Goal: Information Seeking & Learning: Learn about a topic

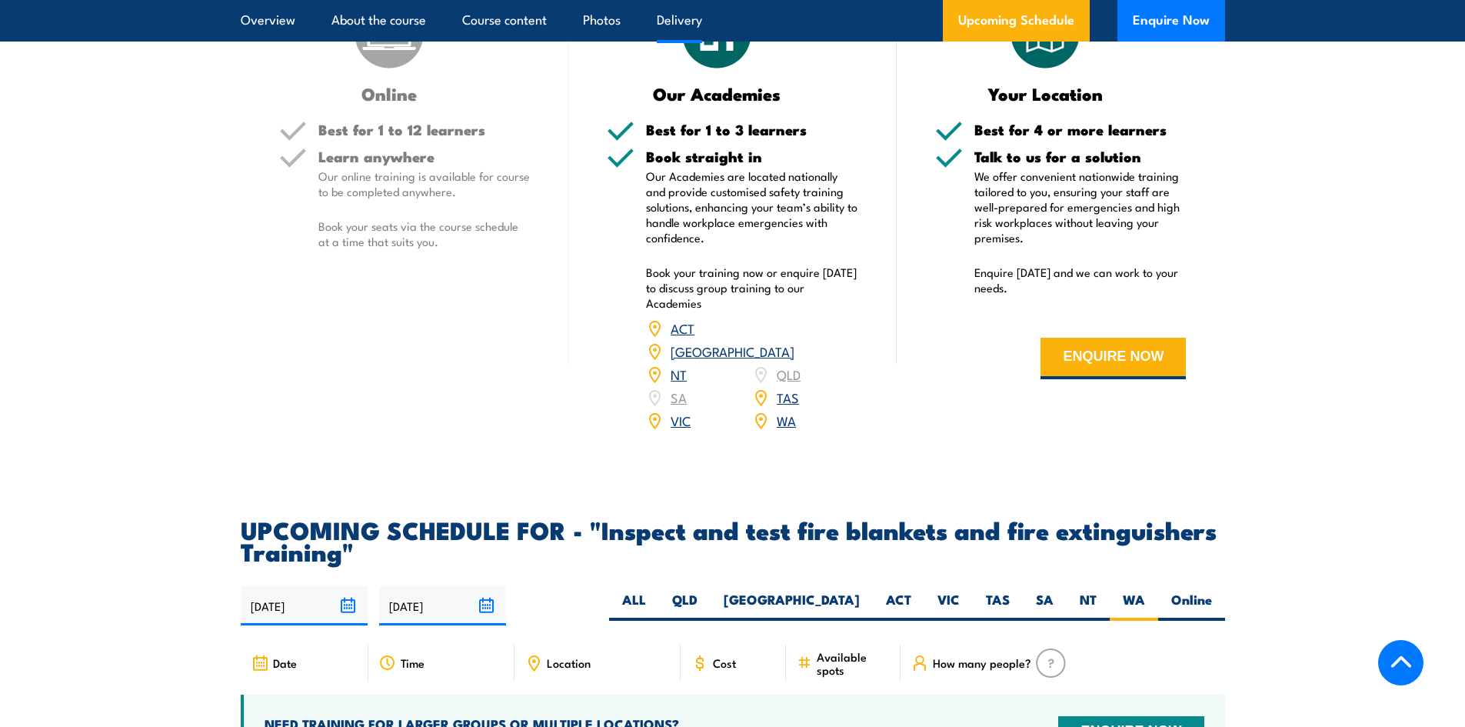
scroll to position [2385, 0]
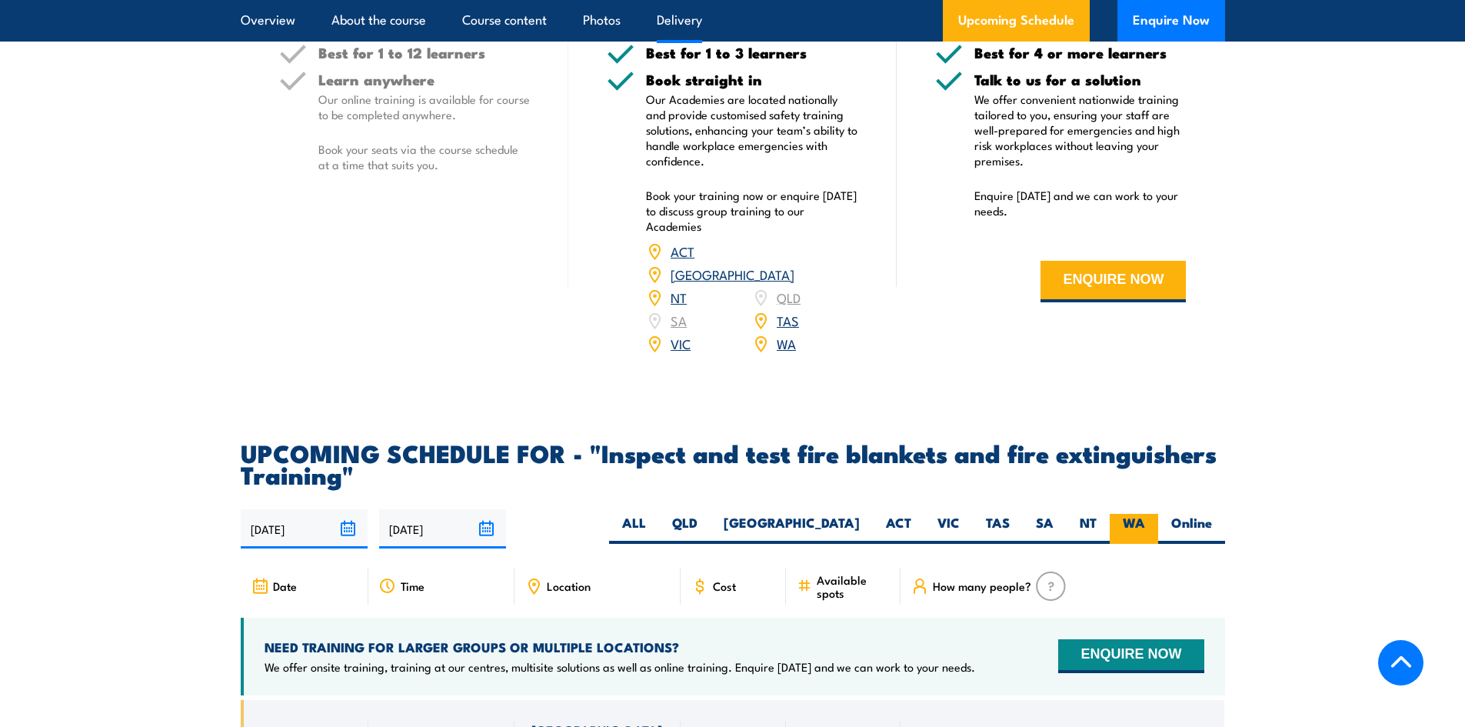
click at [1139, 544] on label "WA" at bounding box center [1134, 529] width 48 height 30
click at [1145, 524] on input "WA" at bounding box center [1150, 519] width 10 height 10
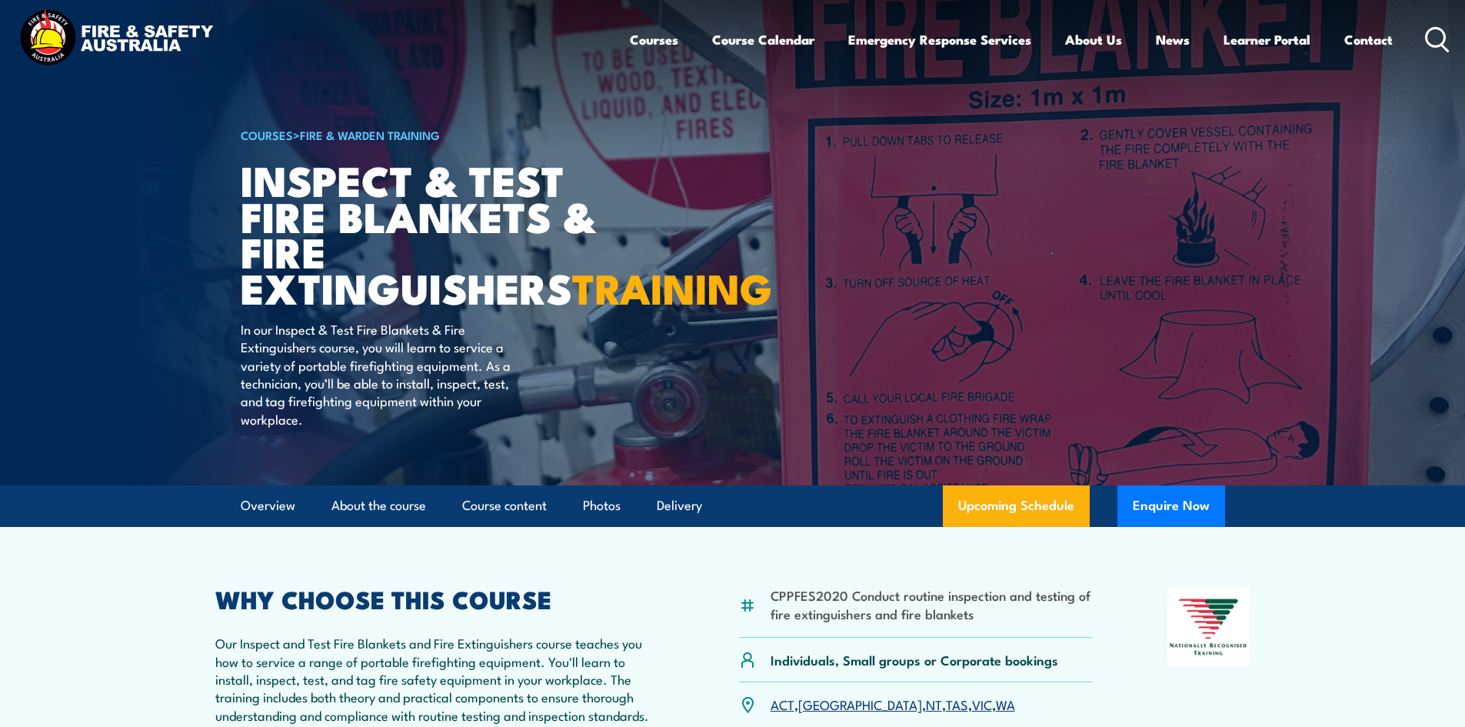
scroll to position [0, 0]
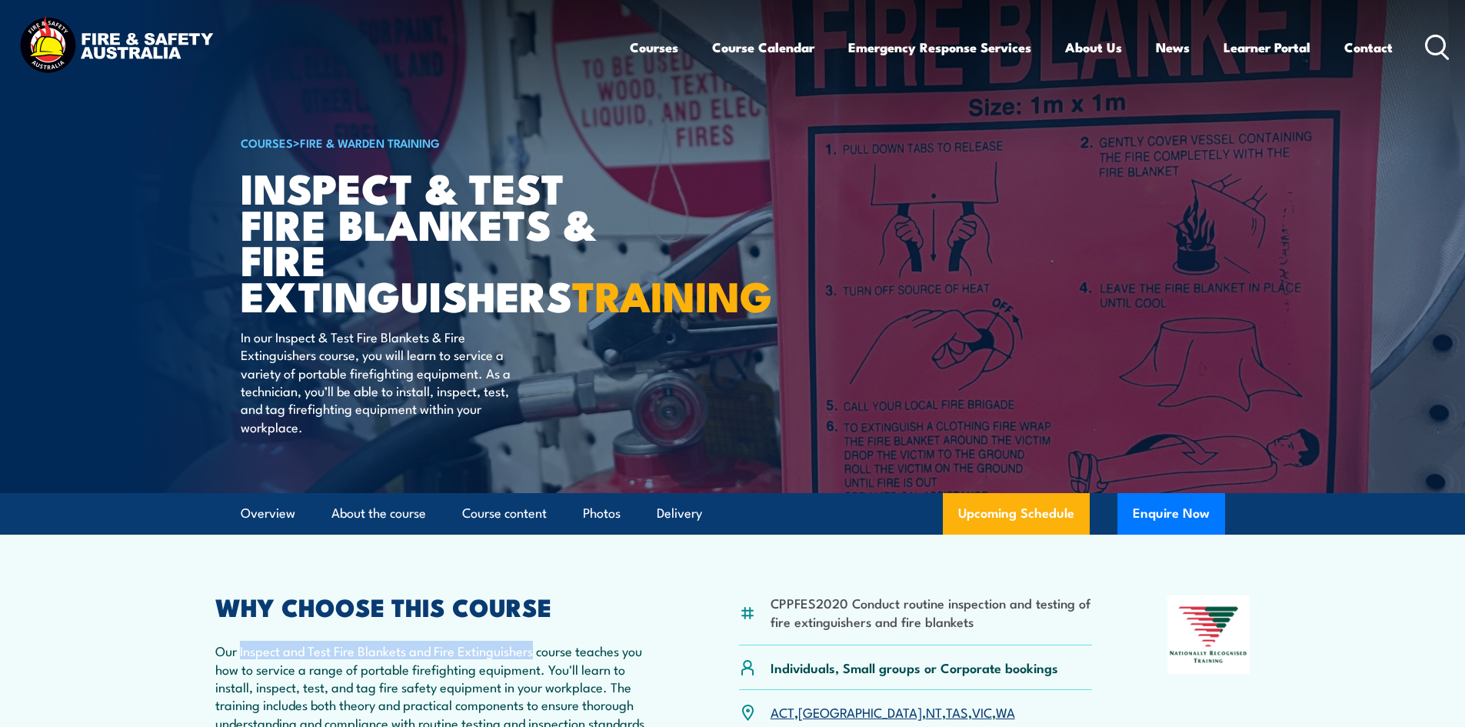
drag, startPoint x: 240, startPoint y: 691, endPoint x: 533, endPoint y: 691, distance: 293.1
click at [533, 691] on p "Our Inspect and Test Fire Blankets and Fire Extinguishers course teaches you ho…" at bounding box center [439, 687] width 449 height 90
copy p "Inspect and Test Fire Blankets and Fire Extinguishers"
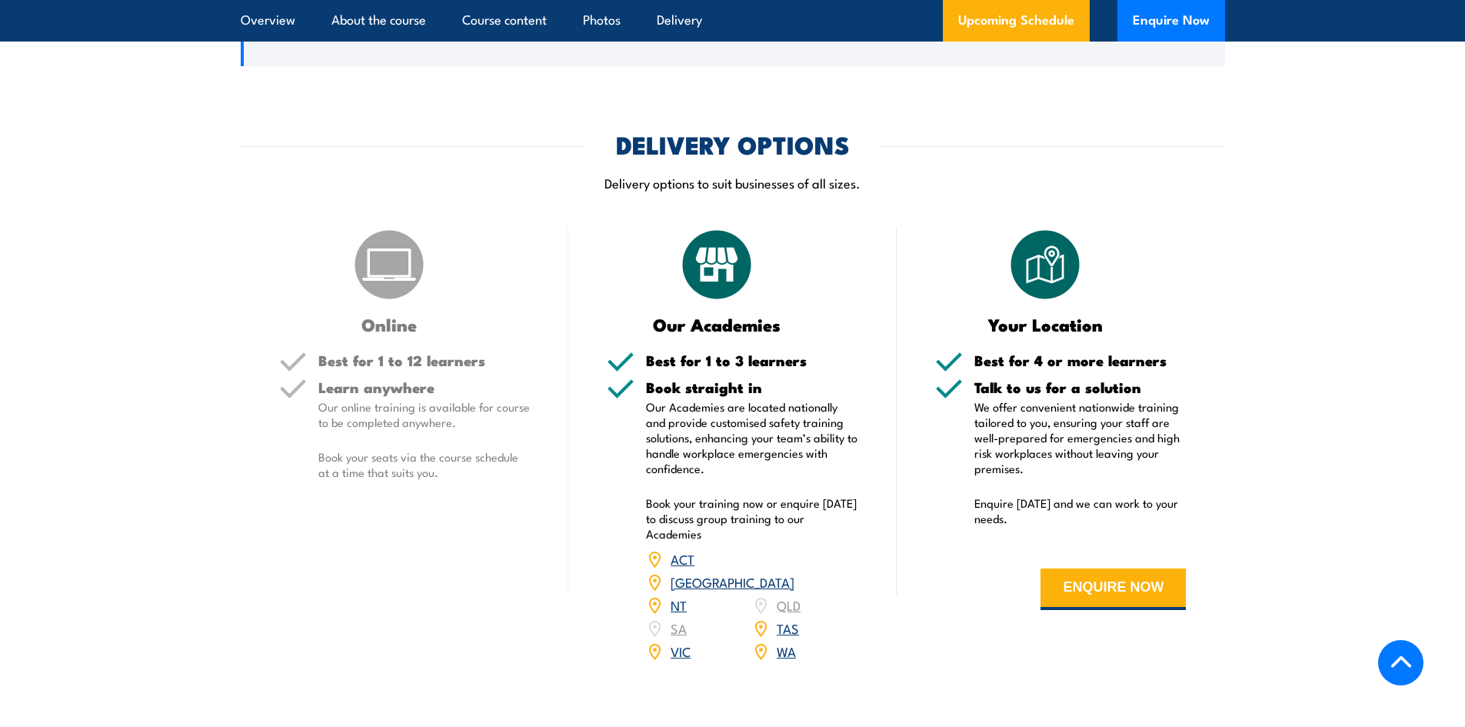
scroll to position [1846, 0]
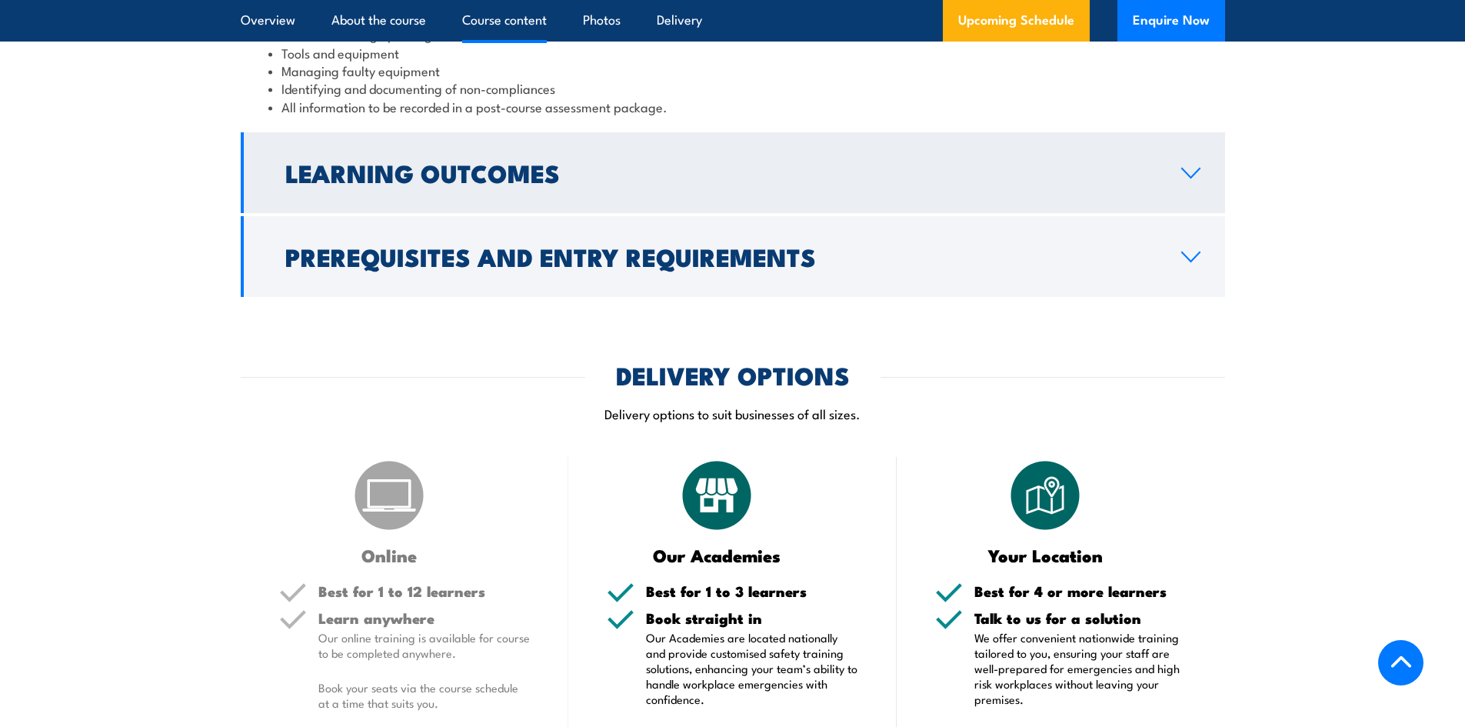
click at [606, 213] on link "Learning Outcomes" at bounding box center [733, 172] width 985 height 81
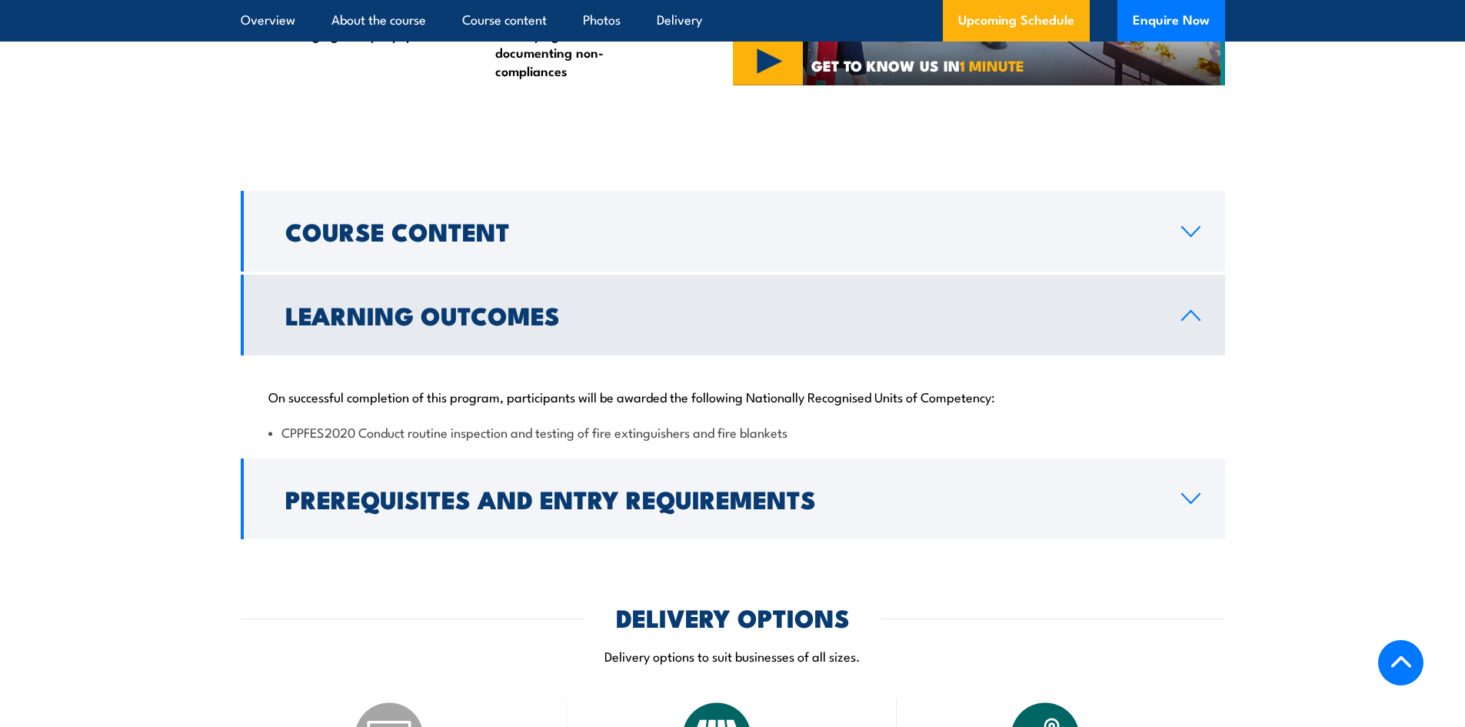
scroll to position [1379, 0]
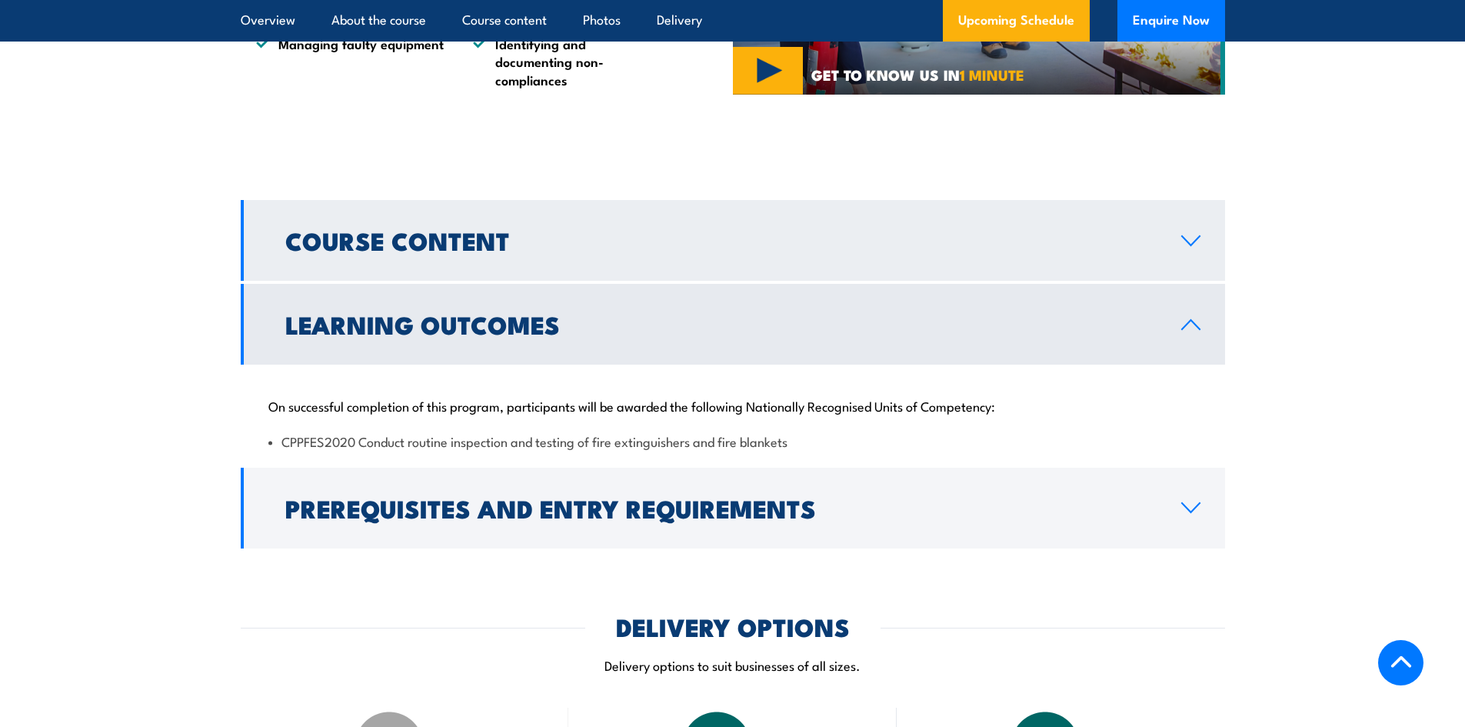
click at [539, 251] on h2 "Course Content" at bounding box center [721, 240] width 872 height 22
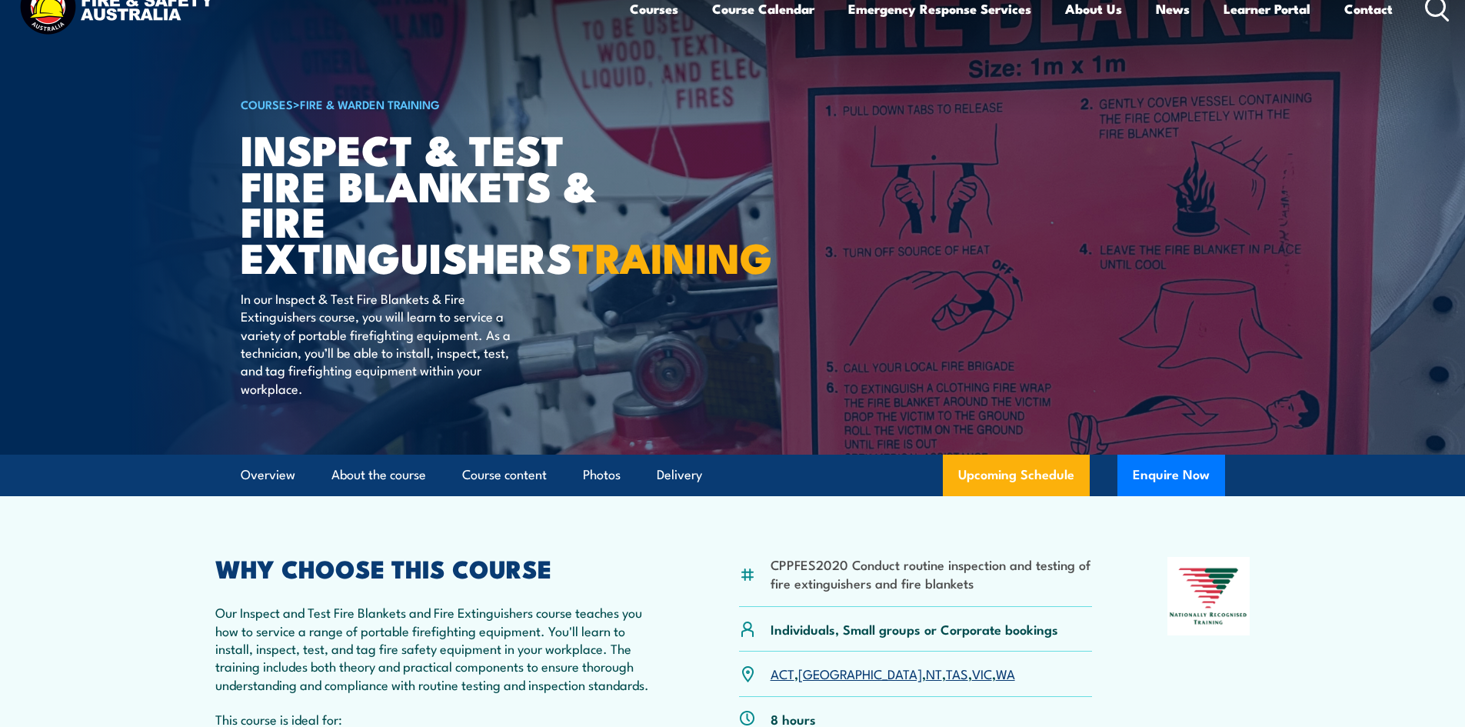
scroll to position [0, 0]
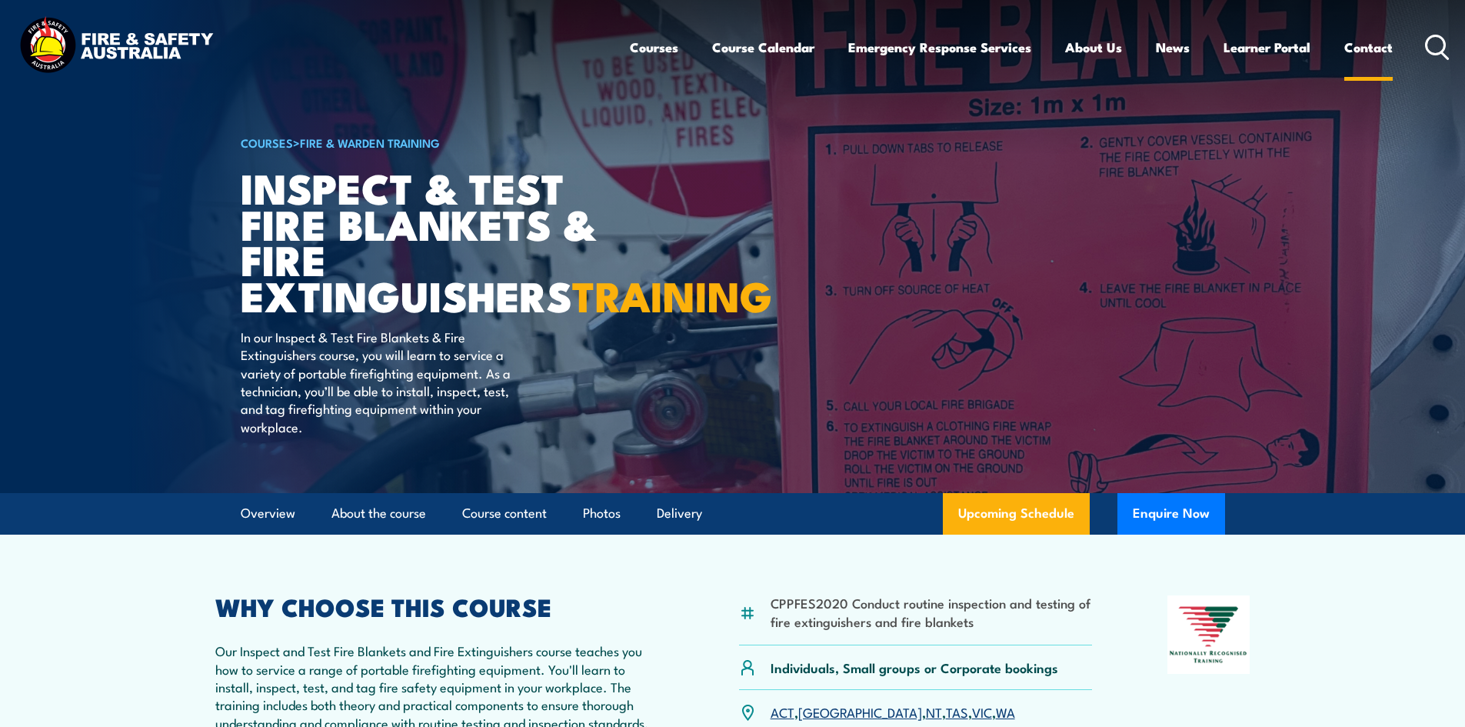
click at [1367, 49] on link "Contact" at bounding box center [1369, 47] width 48 height 41
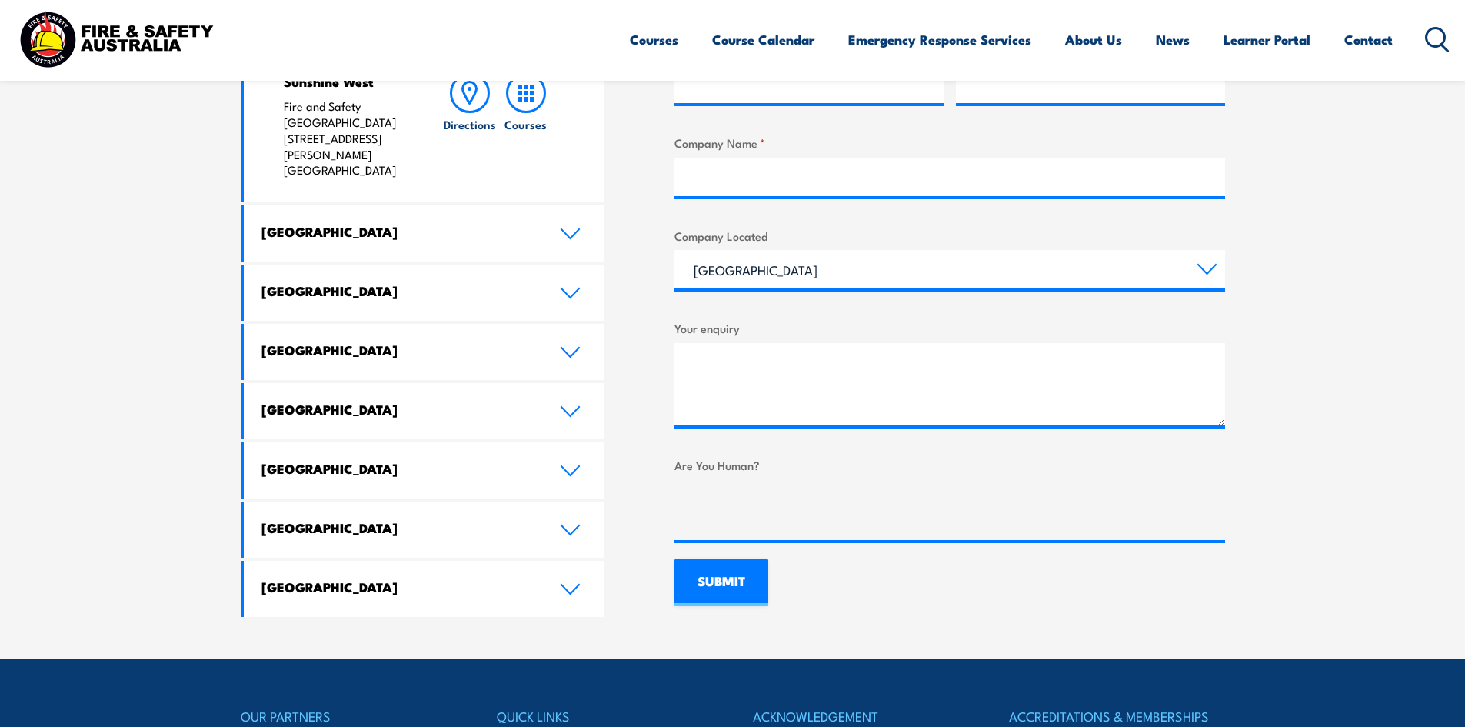
scroll to position [769, 0]
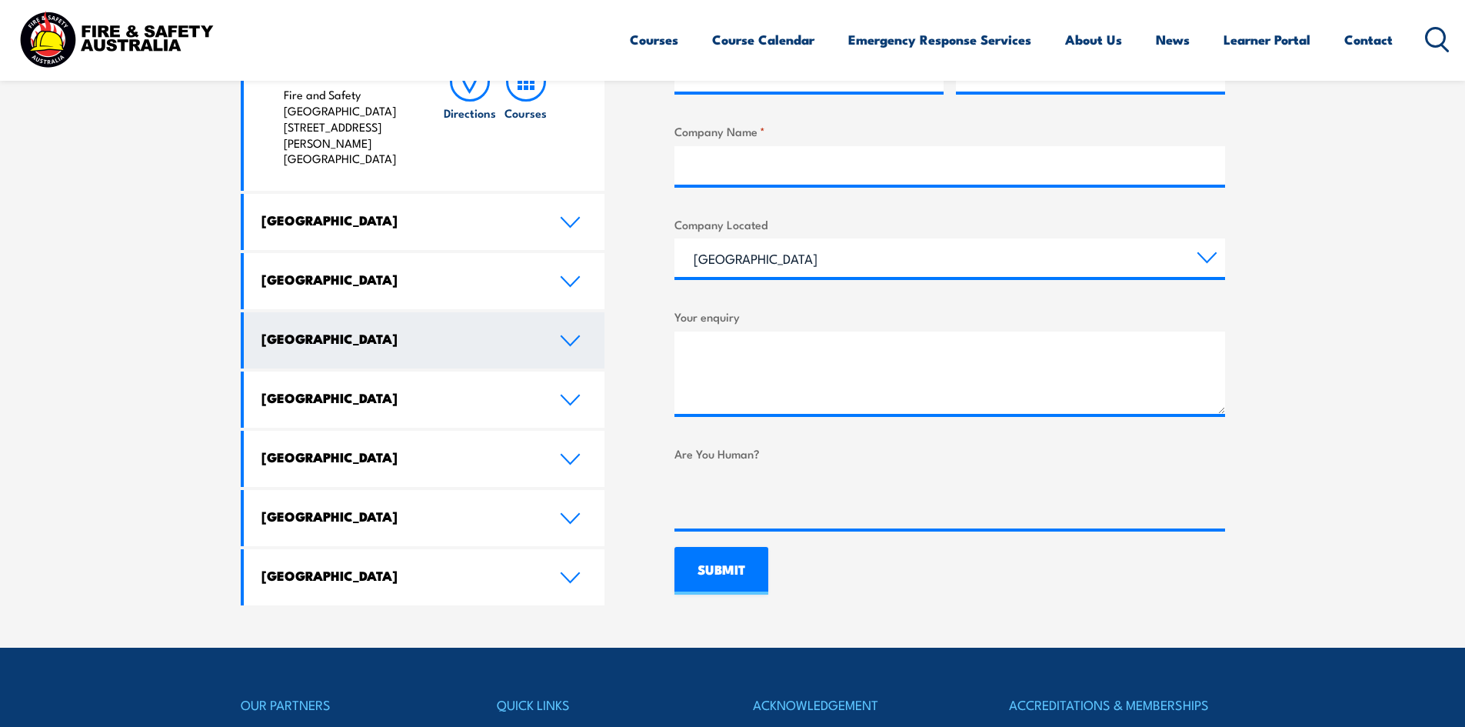
click at [406, 330] on h4 "Western Australia" at bounding box center [399, 338] width 275 height 17
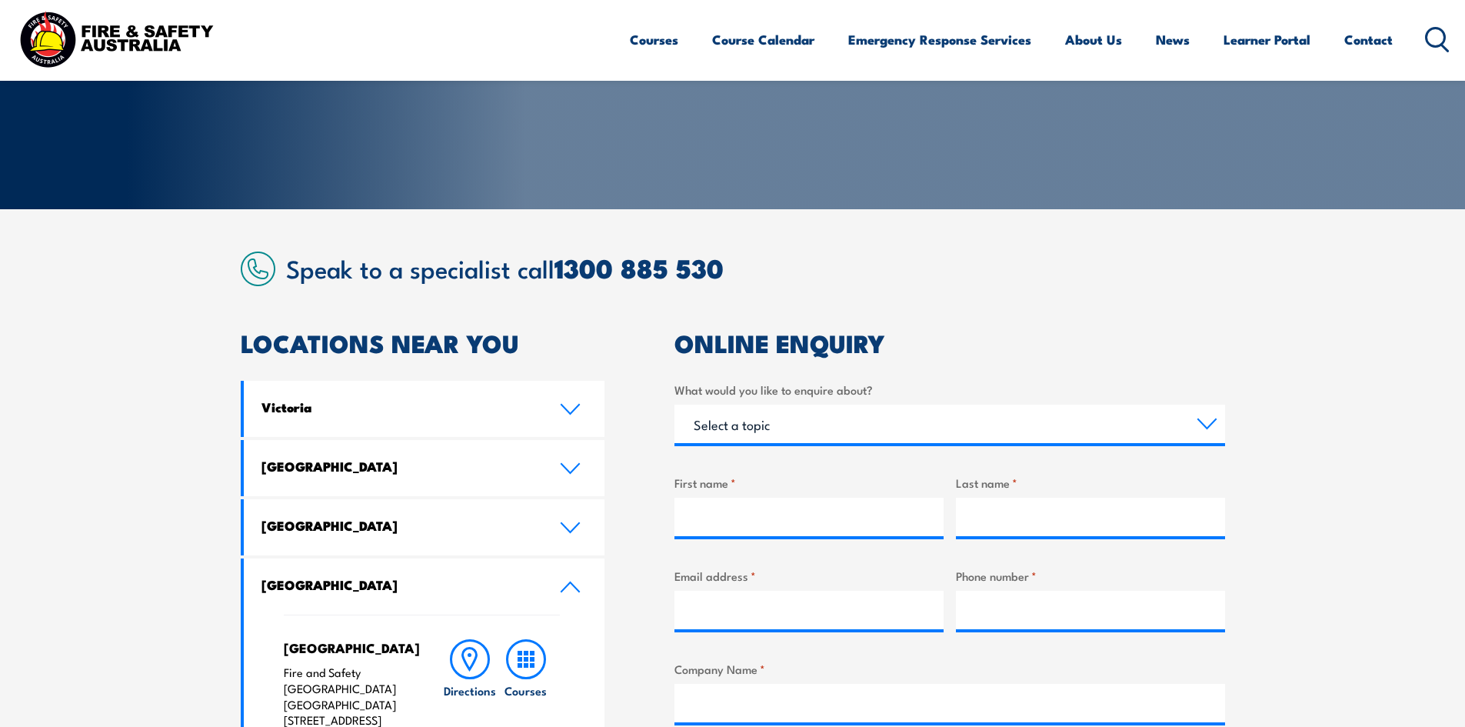
scroll to position [231, 0]
